Goal: Task Accomplishment & Management: Manage account settings

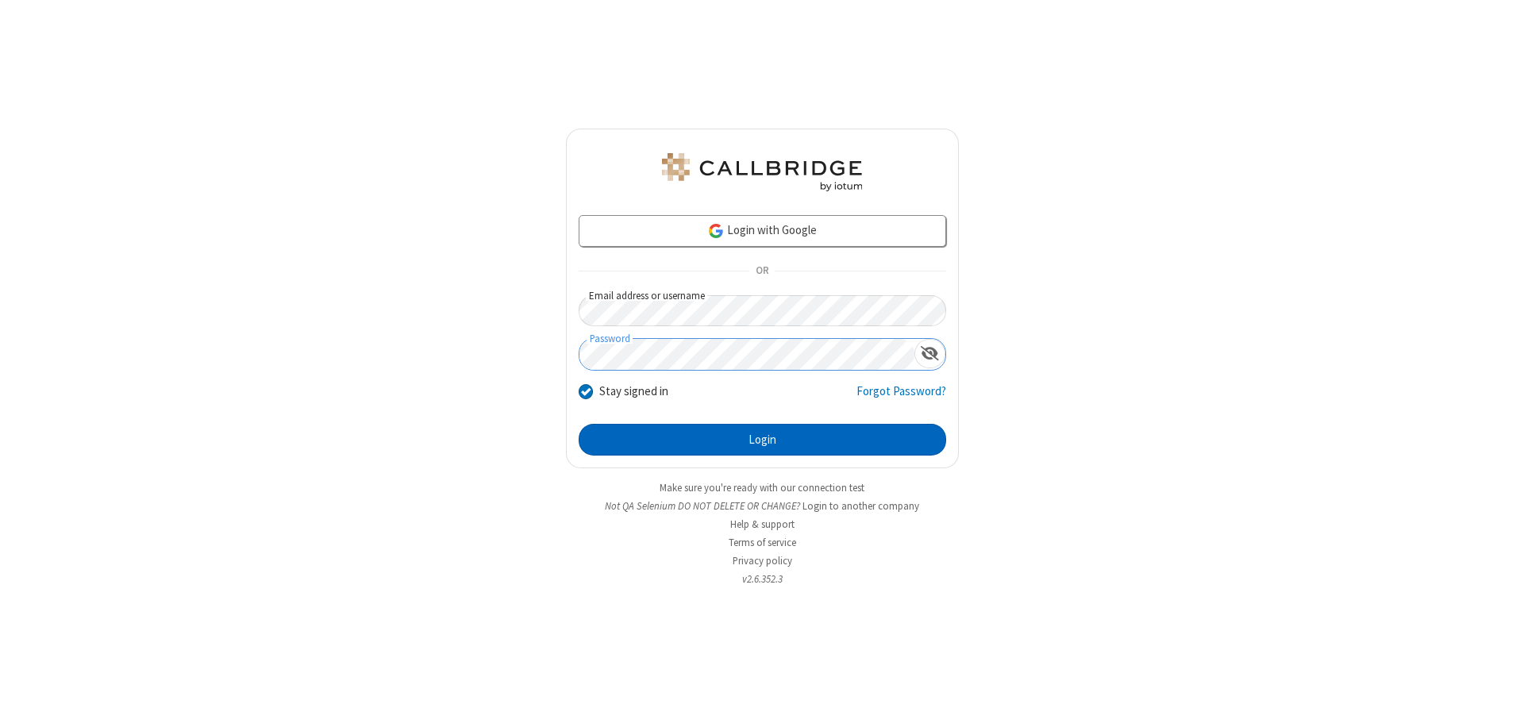
click at [762, 440] on button "Login" at bounding box center [762, 440] width 367 height 32
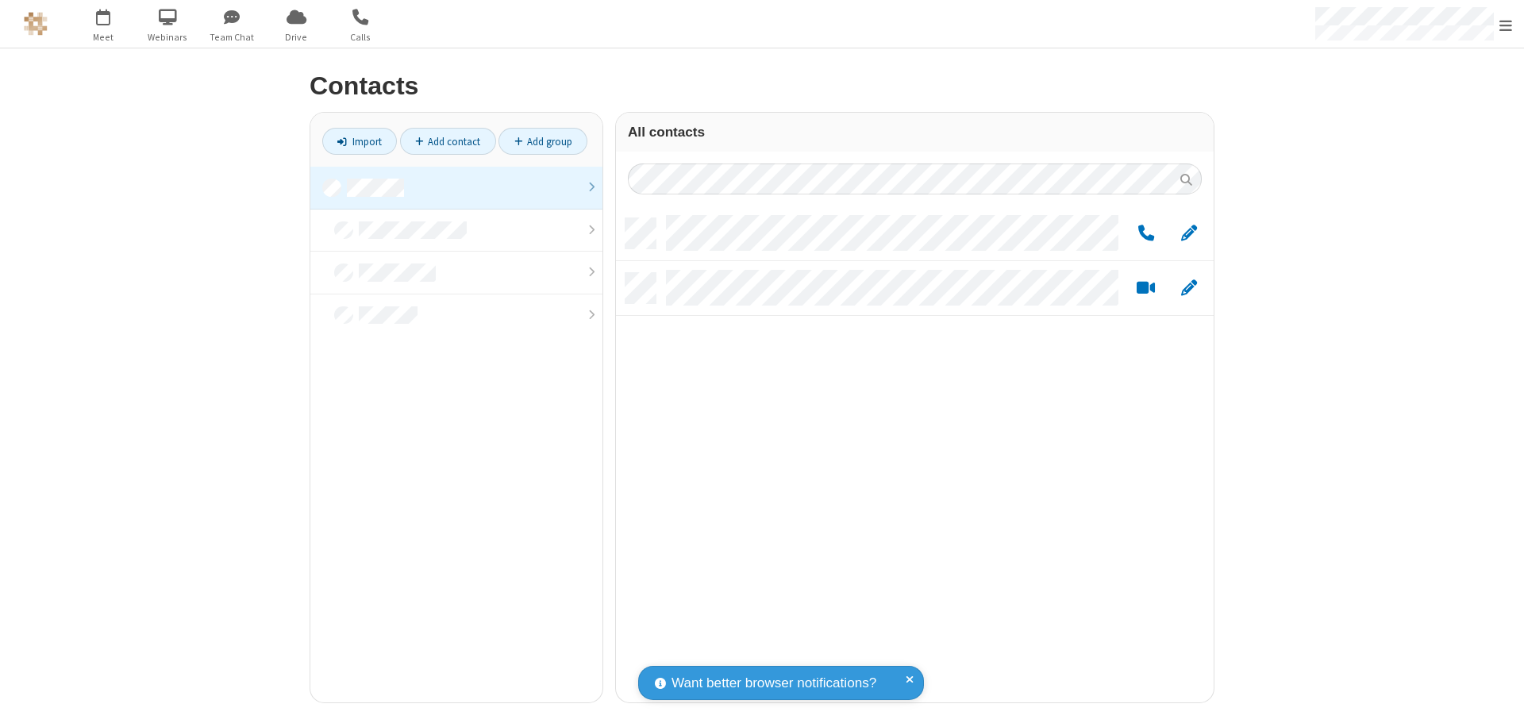
click at [456, 187] on link at bounding box center [456, 188] width 292 height 43
click at [1189, 233] on span "Edit" at bounding box center [1189, 234] width 16 height 20
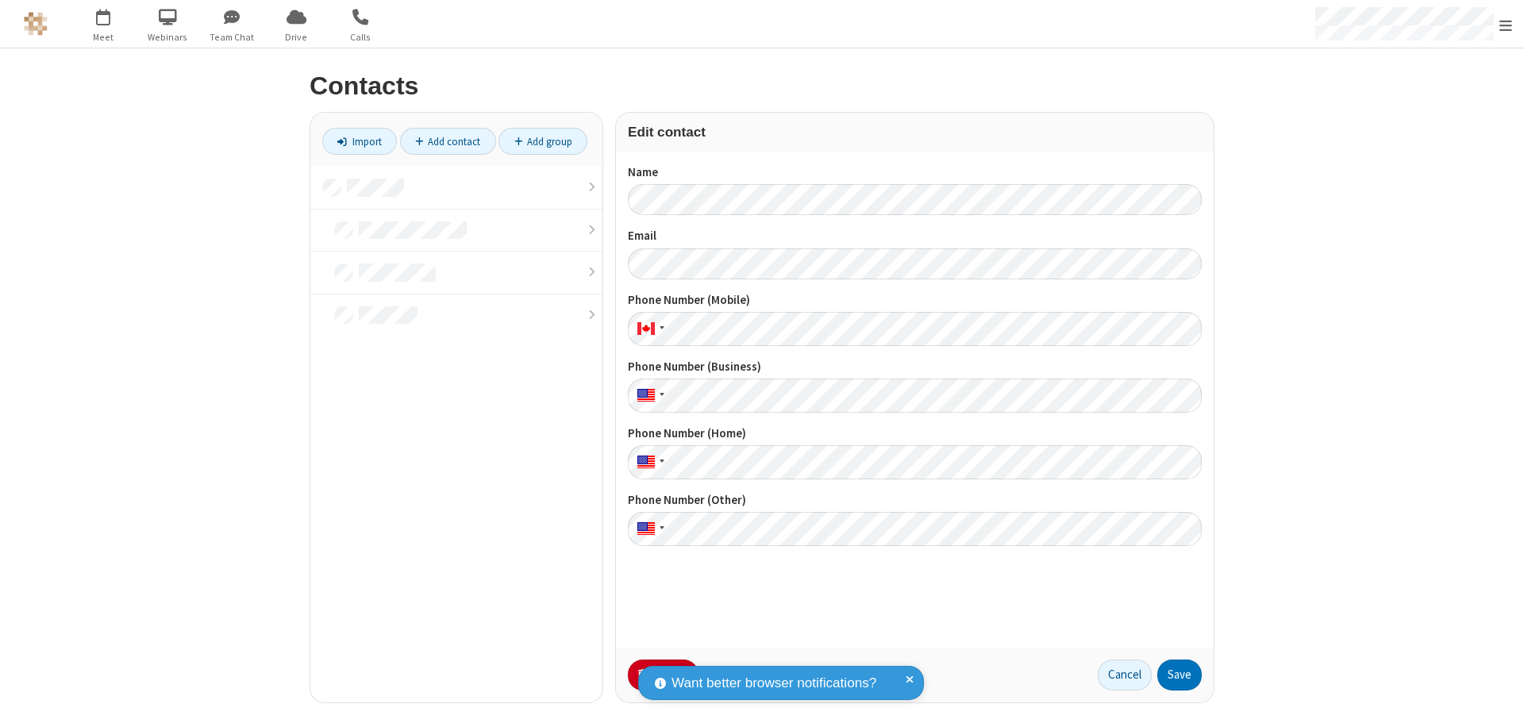
click at [0, 0] on button "No Thanks" at bounding box center [0, 0] width 0 height 0
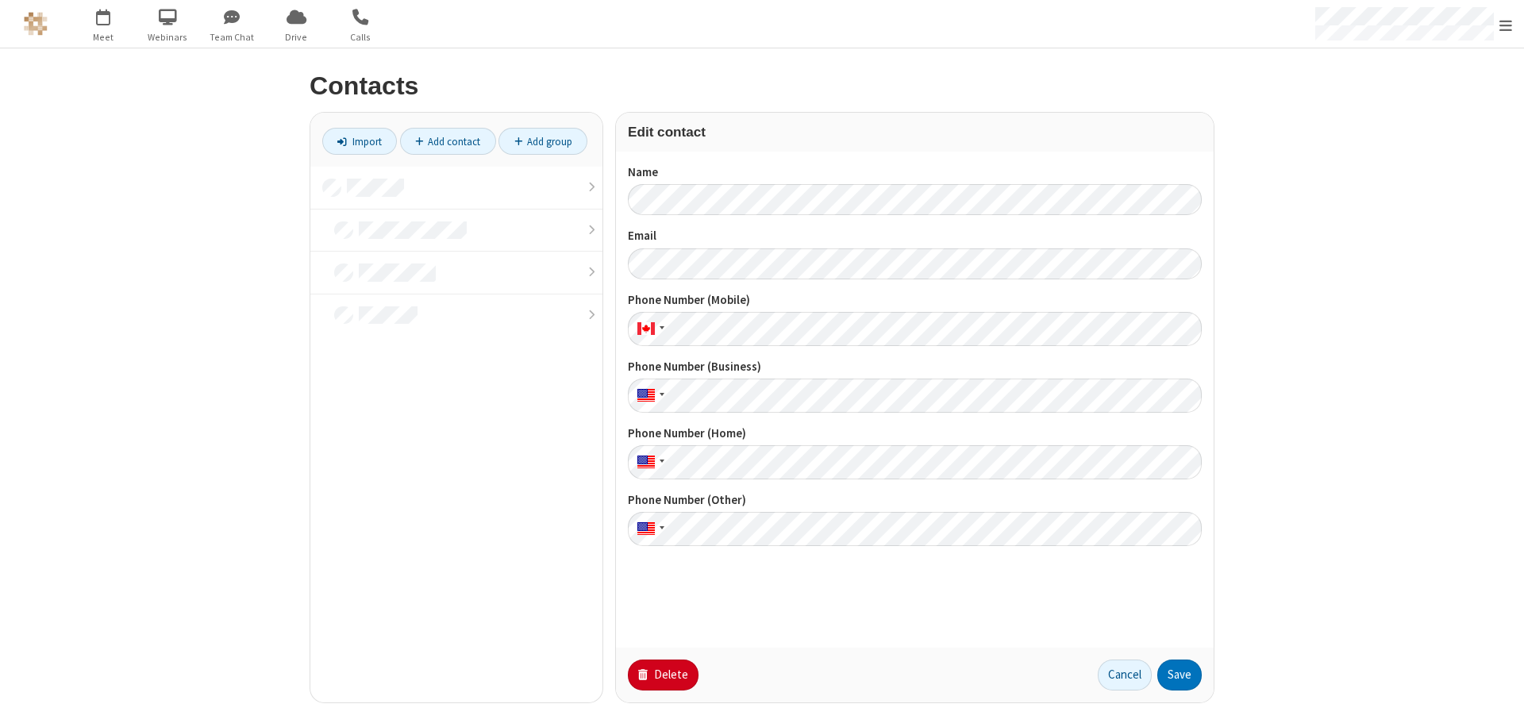
click at [661, 675] on button "Delete" at bounding box center [663, 676] width 71 height 32
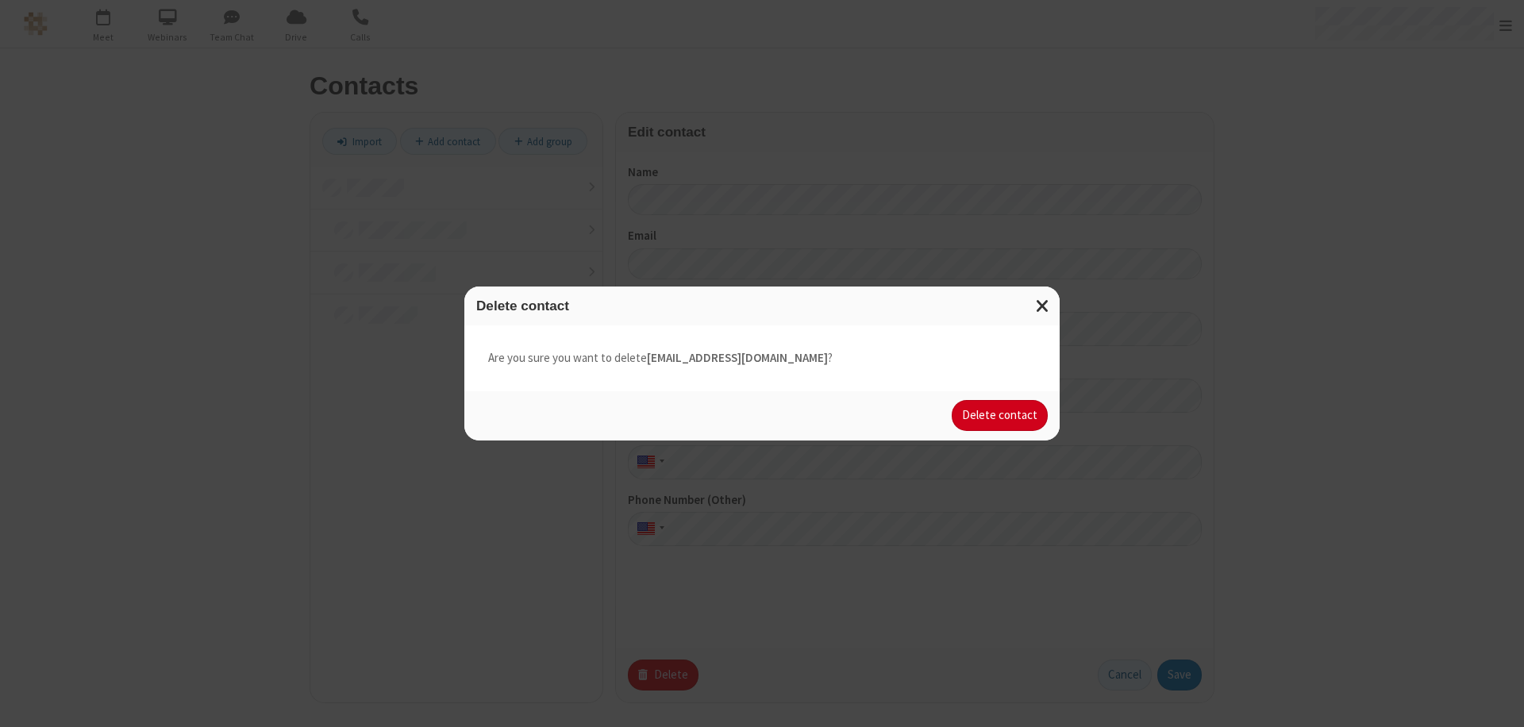
click at [1001, 415] on button "Delete contact" at bounding box center [1000, 416] width 96 height 32
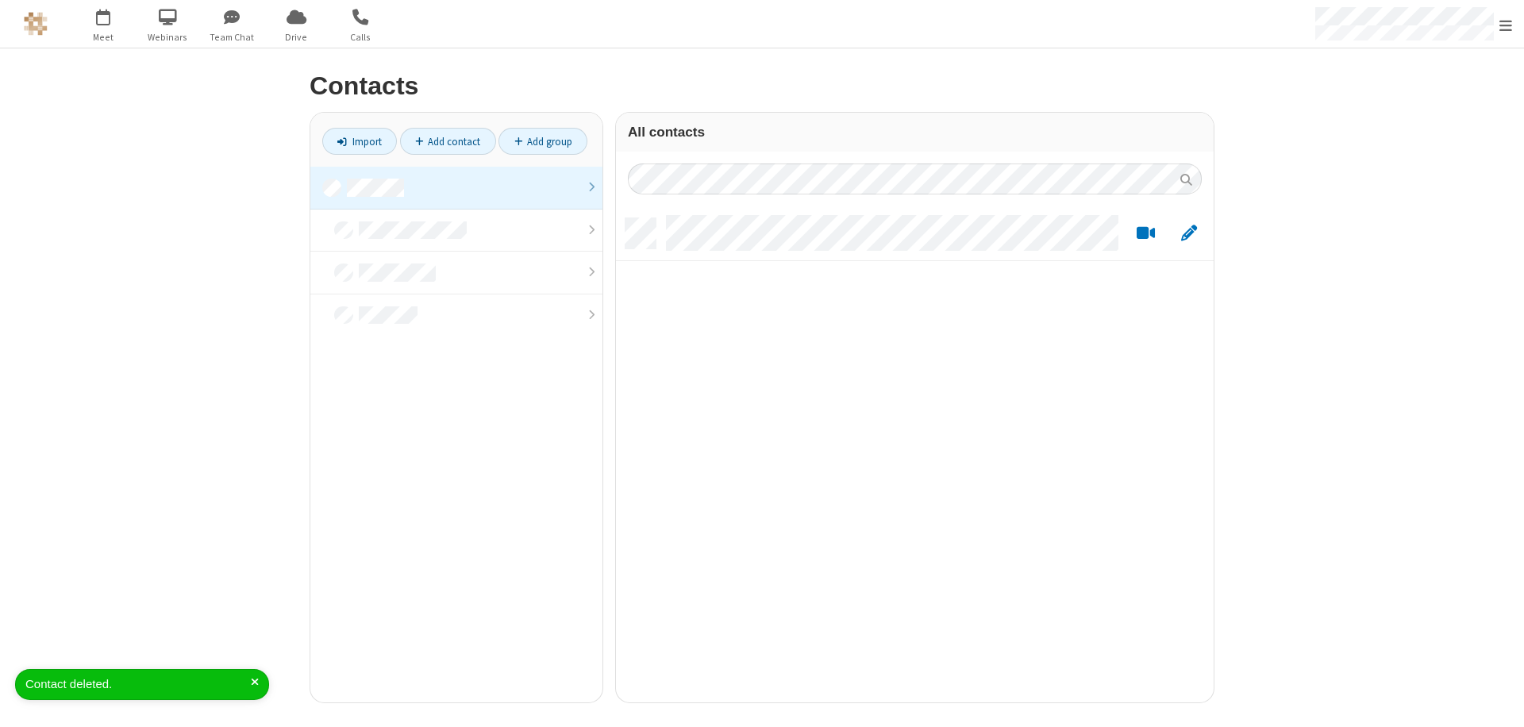
scroll to position [484, 586]
